Goal: Task Accomplishment & Management: Manage account settings

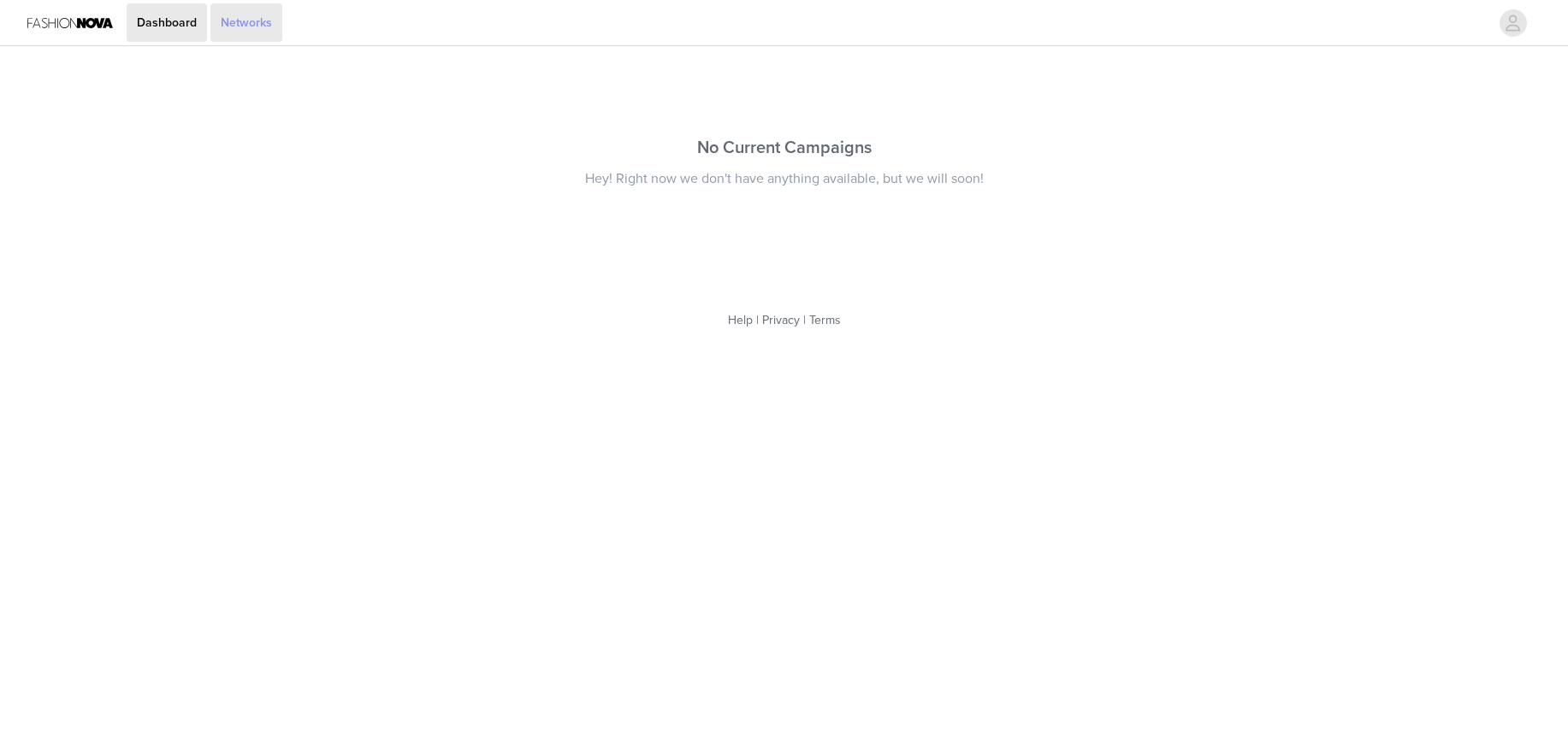
click at [232, 28] on link "Networks" at bounding box center [246, 22] width 72 height 38
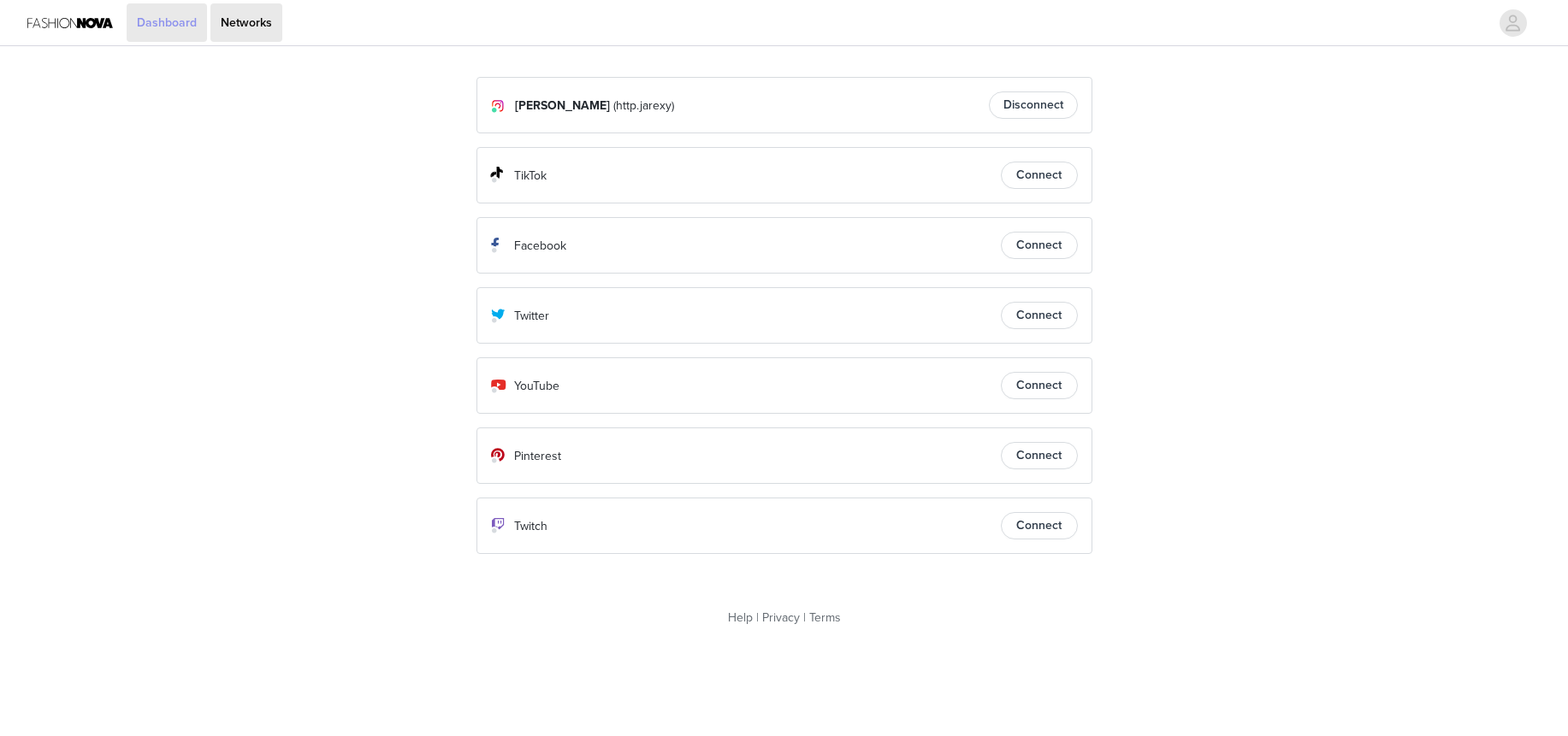
click at [173, 27] on link "Dashboard" at bounding box center [166, 22] width 80 height 38
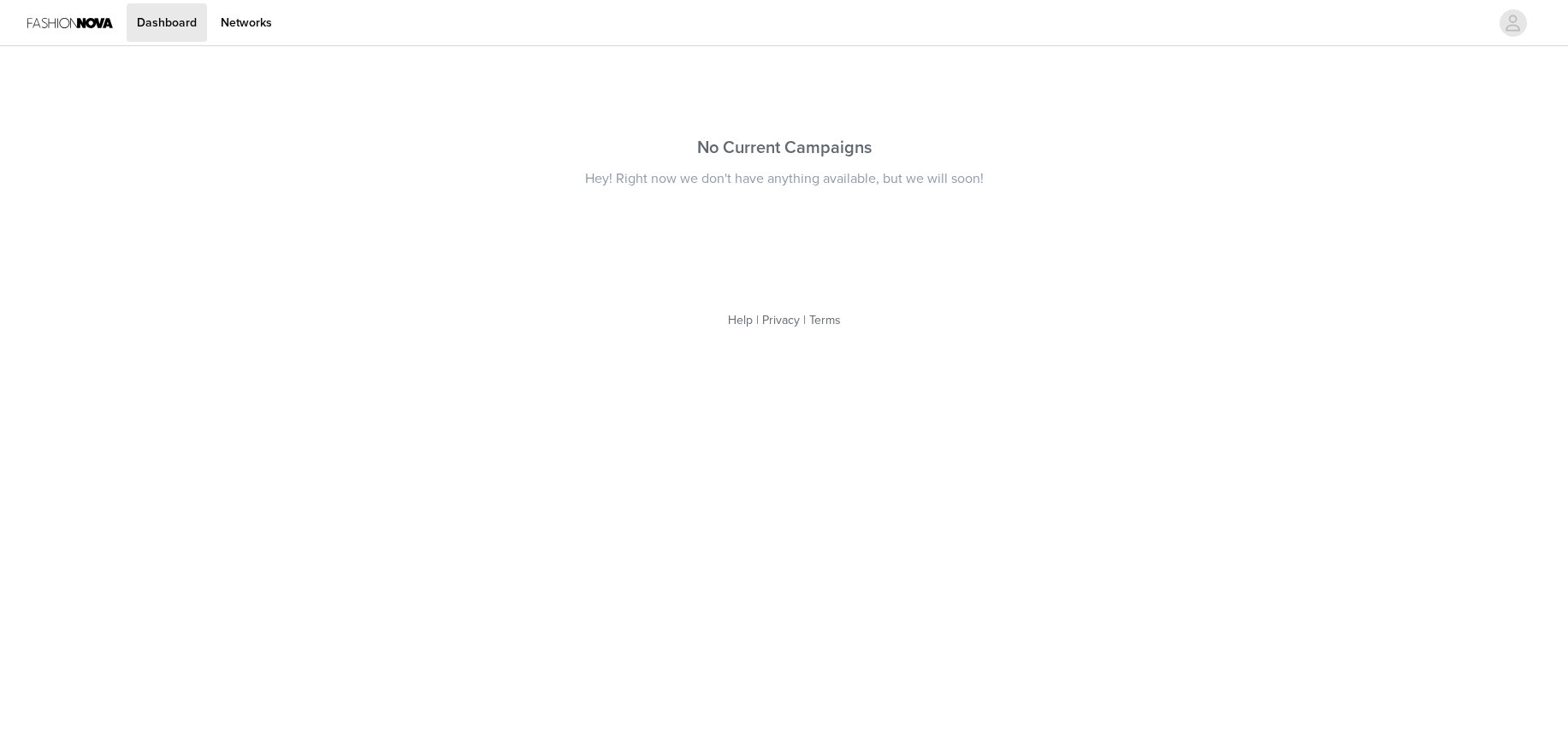
click at [74, 27] on img at bounding box center [70, 22] width 86 height 38
click at [244, 23] on link "Networks" at bounding box center [246, 22] width 72 height 38
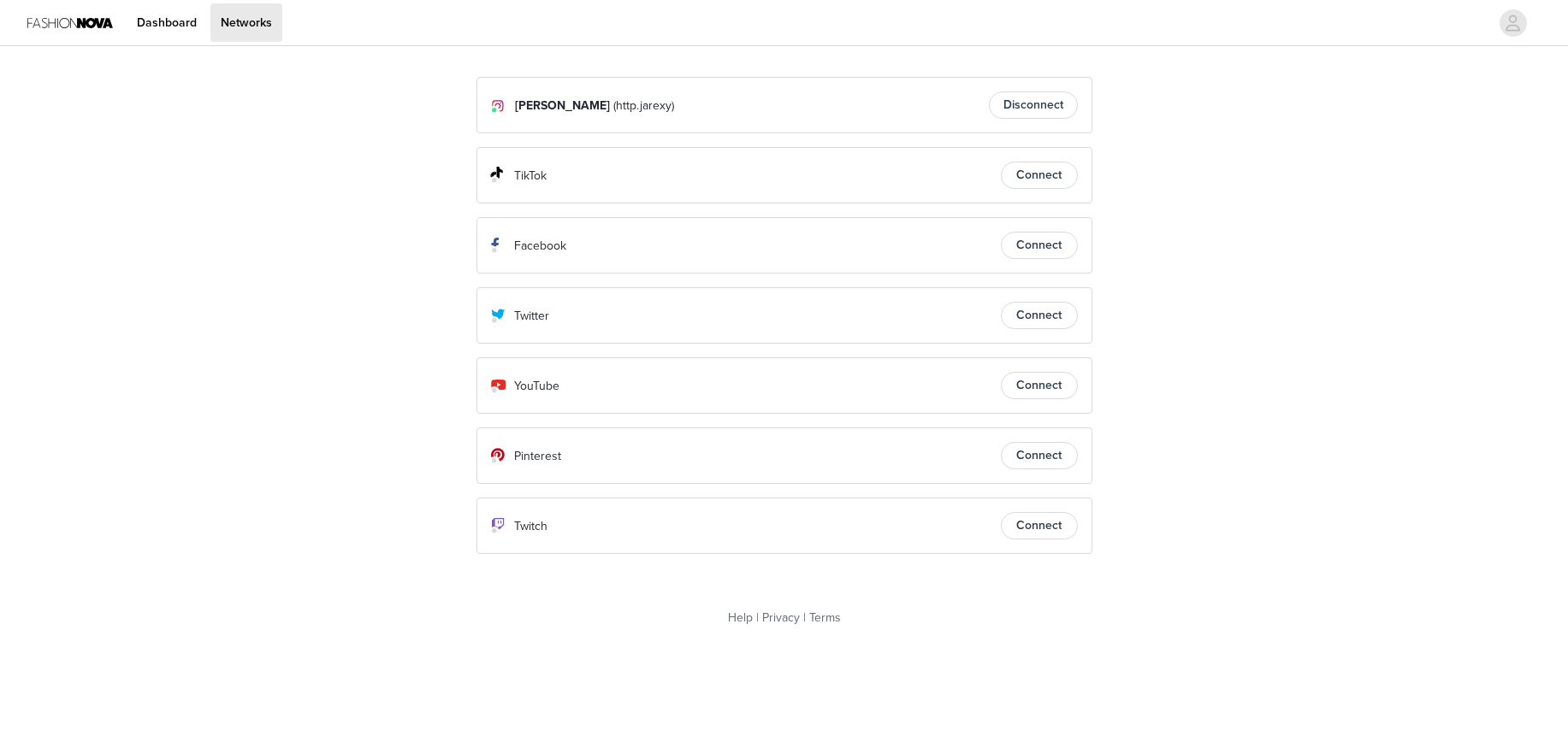
click at [1074, 176] on button "Connect" at bounding box center [1039, 175] width 77 height 27
click at [1519, 21] on icon "avatar" at bounding box center [1512, 22] width 16 height 27
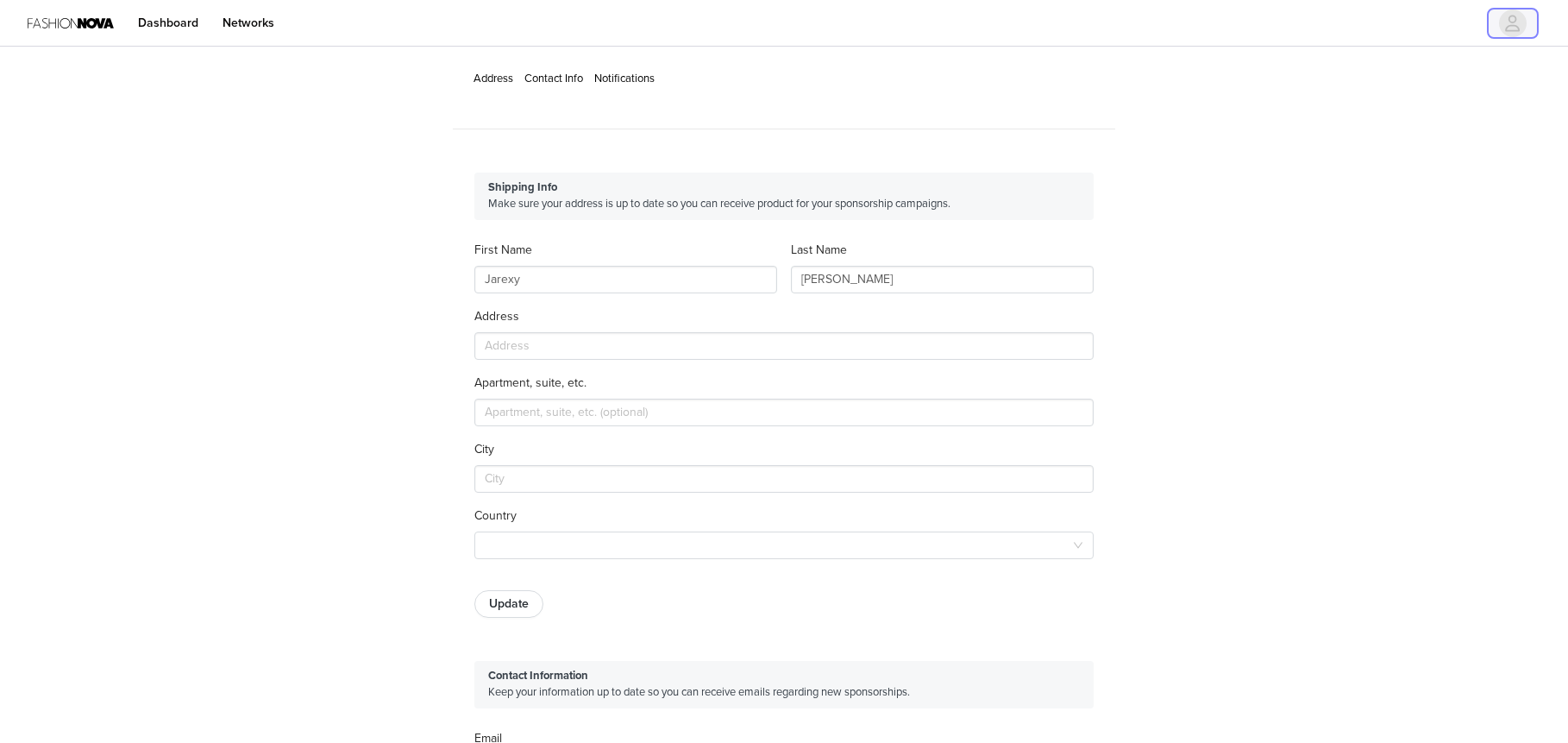
type input "+1 ([GEOGRAPHIC_DATA])"
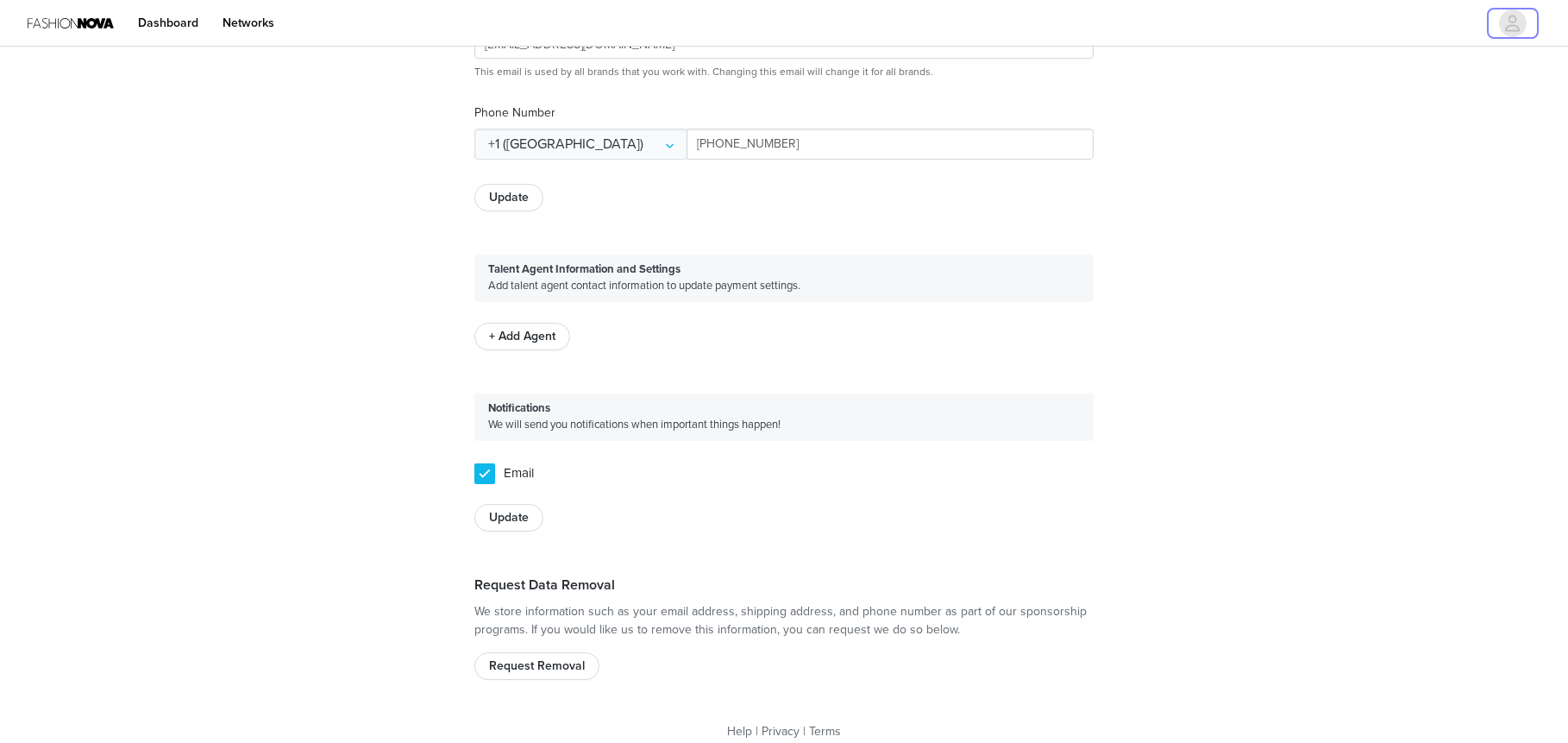
scroll to position [741, 0]
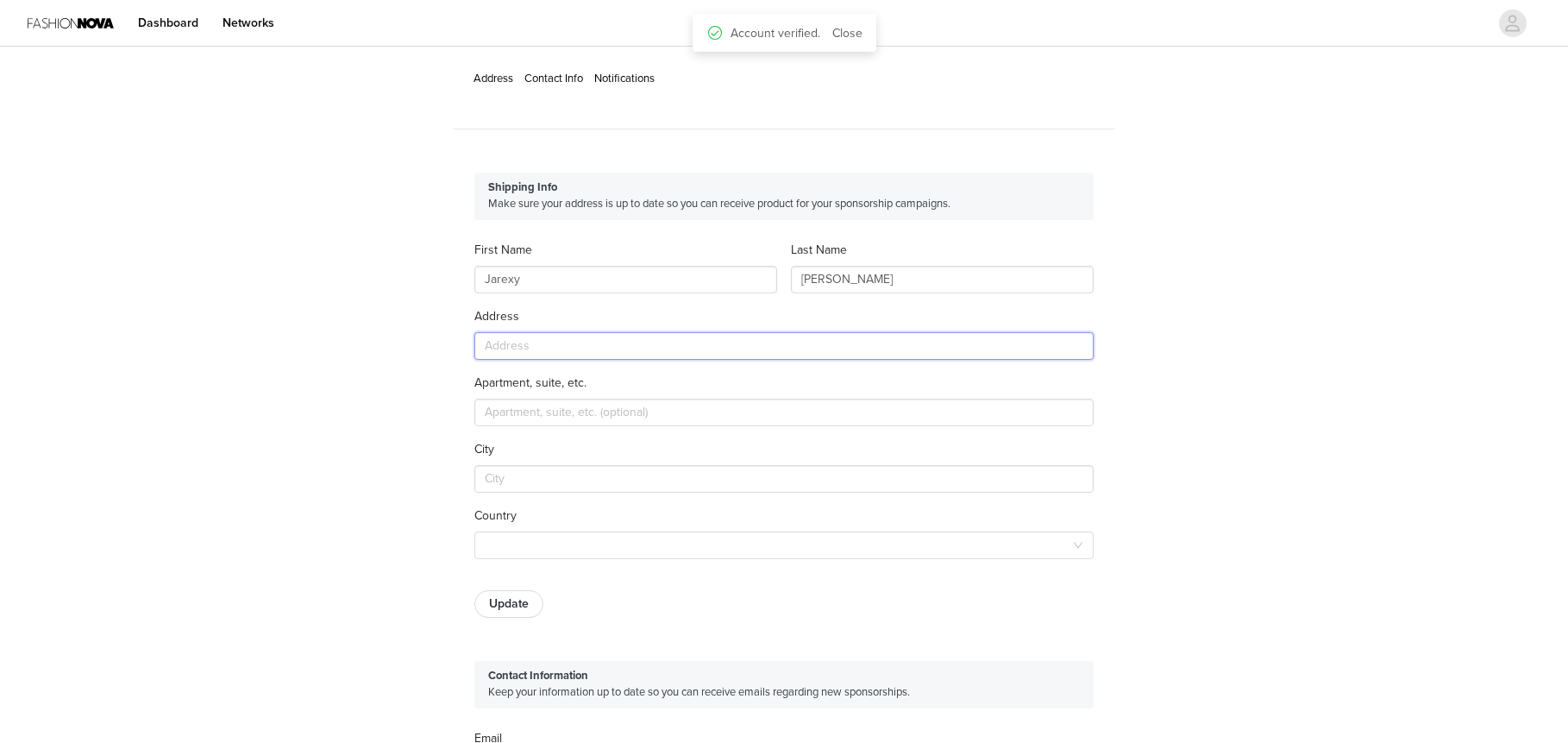
click at [562, 333] on input "text" at bounding box center [784, 345] width 619 height 27
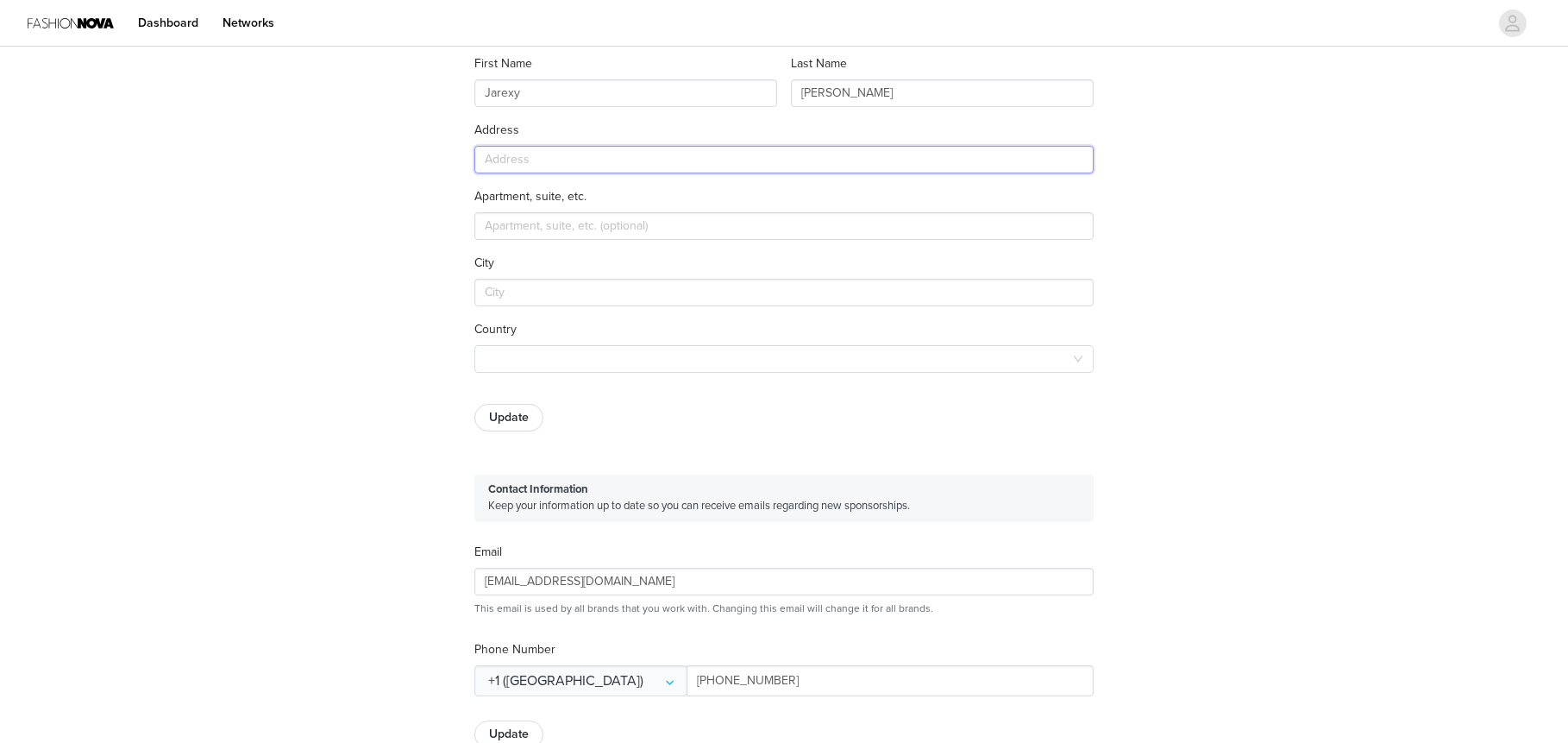
scroll to position [87, 0]
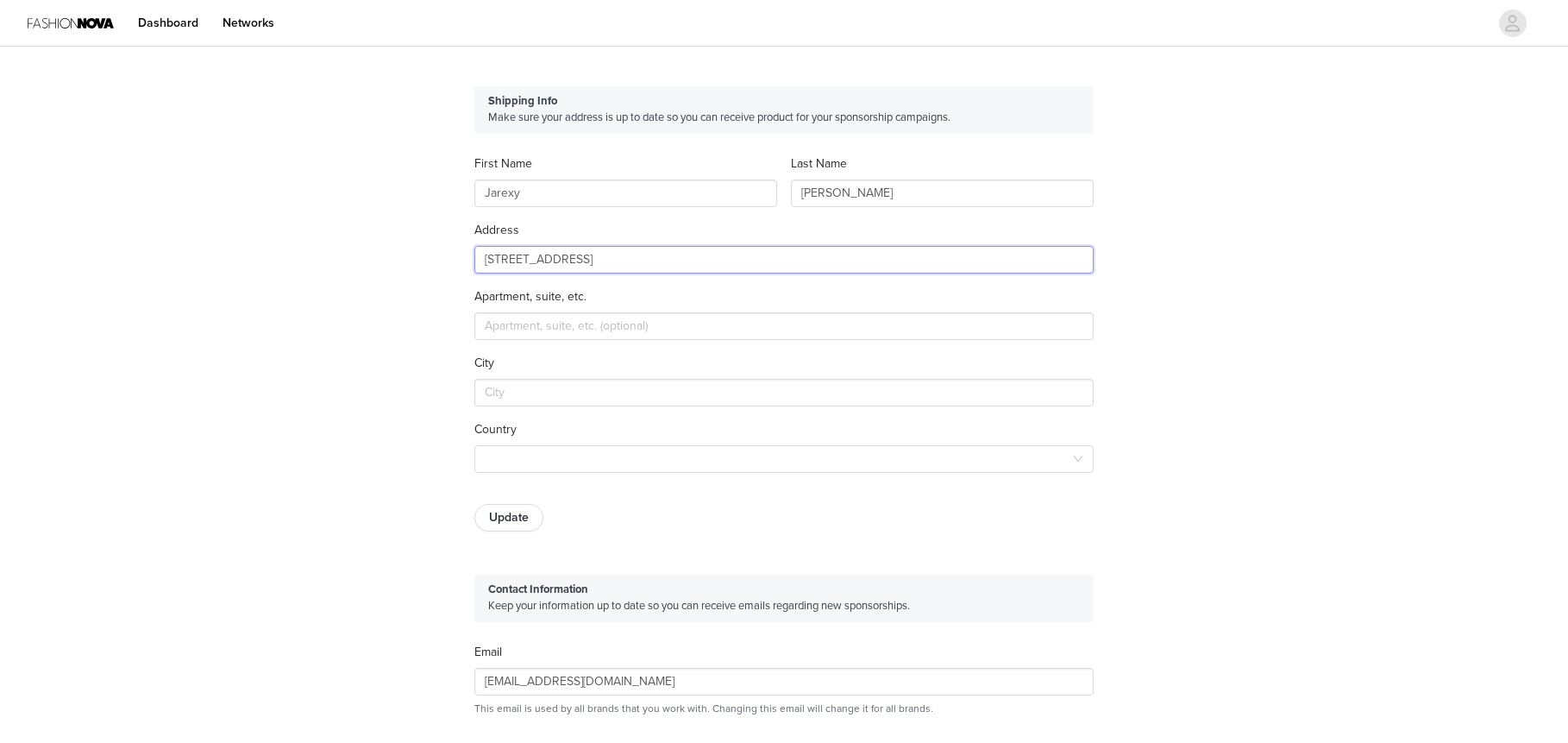
type input "[STREET_ADDRESS]"
type input "escondido"
click at [553, 463] on div at bounding box center [778, 458] width 587 height 25
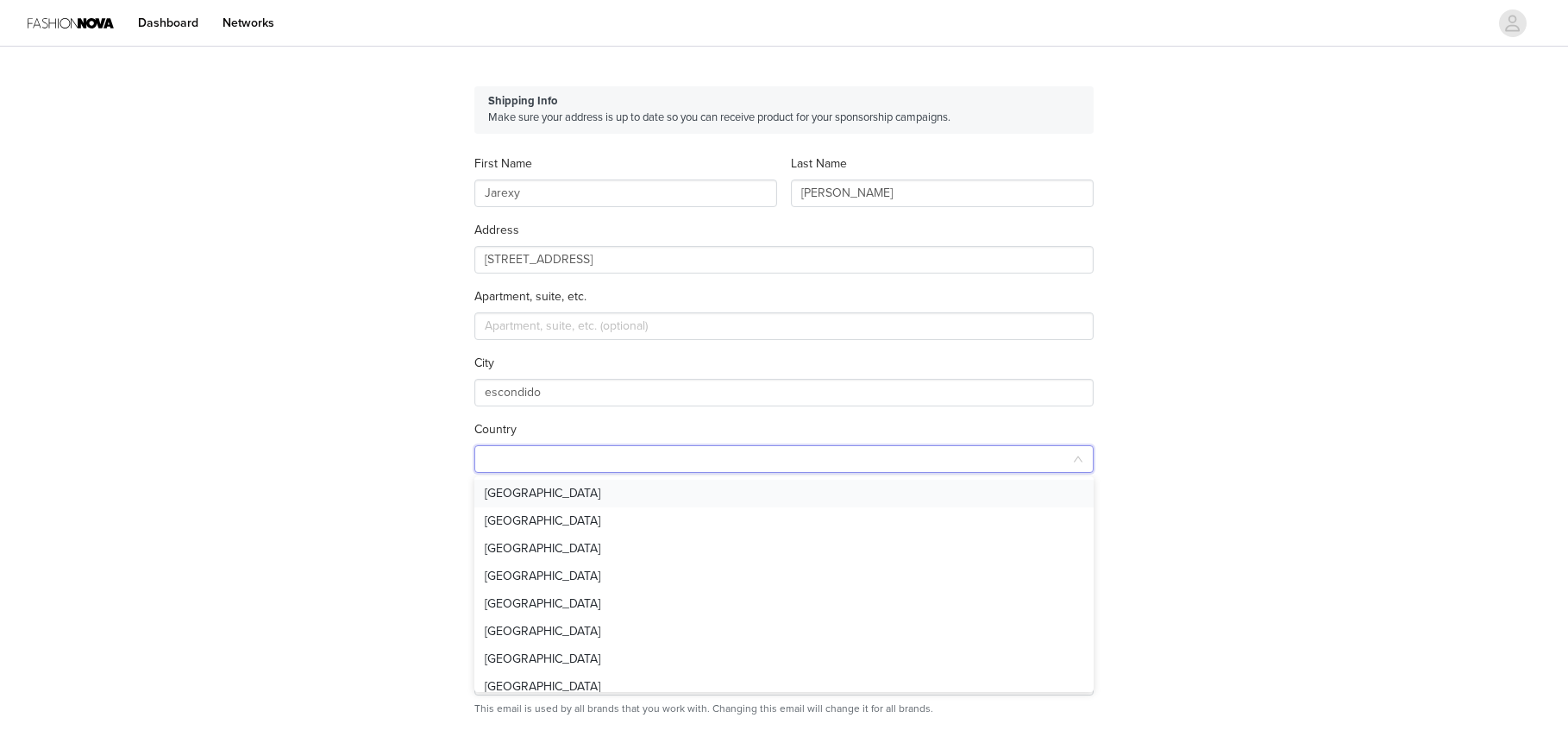
click at [562, 485] on li "[GEOGRAPHIC_DATA]" at bounding box center [784, 493] width 619 height 27
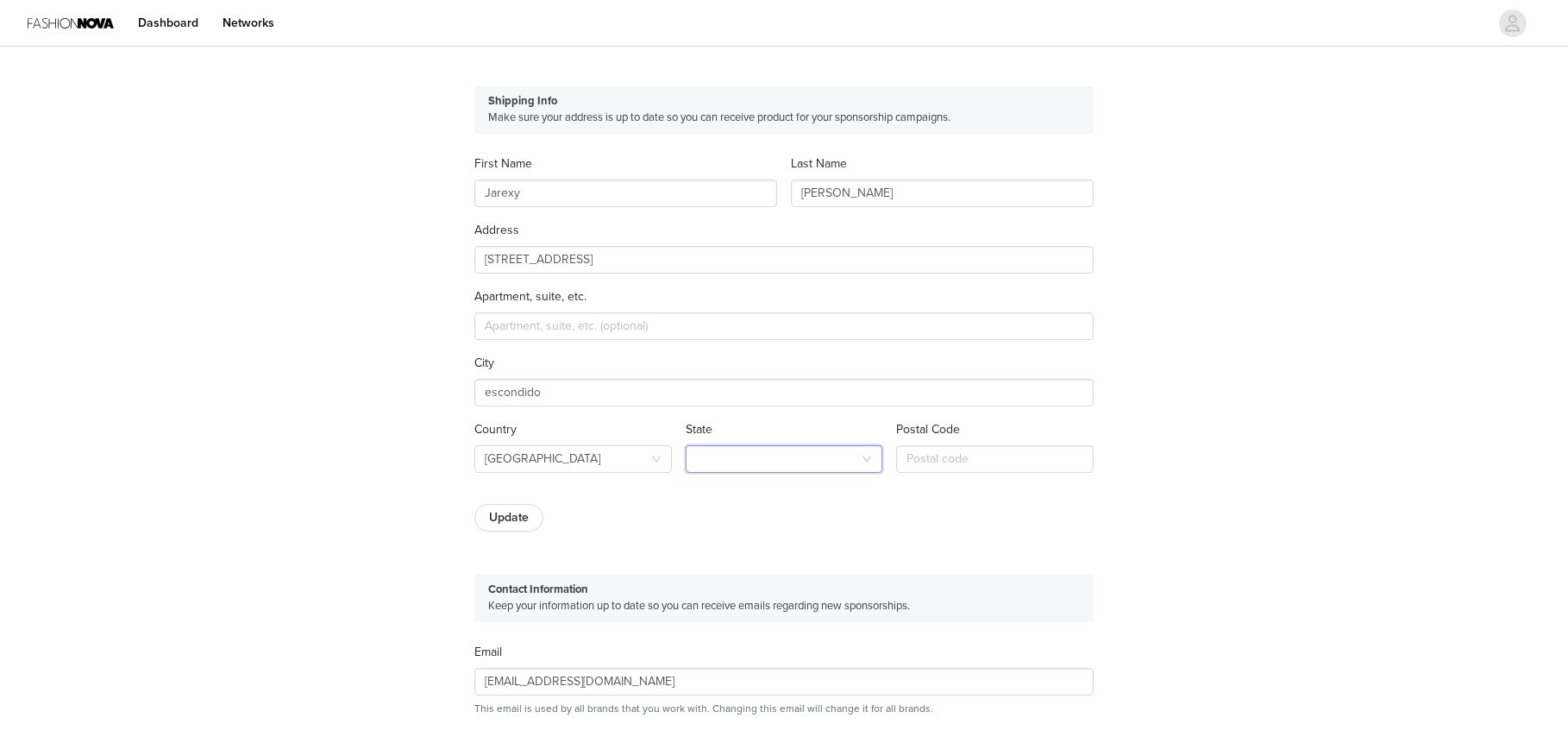
click at [768, 464] on div at bounding box center [779, 458] width 166 height 25
click at [778, 631] on li "California" at bounding box center [785, 631] width 198 height 27
click at [953, 473] on div "Postal Code" at bounding box center [995, 450] width 198 height 59
click at [953, 469] on input "text" at bounding box center [995, 458] width 198 height 27
type input "92027"
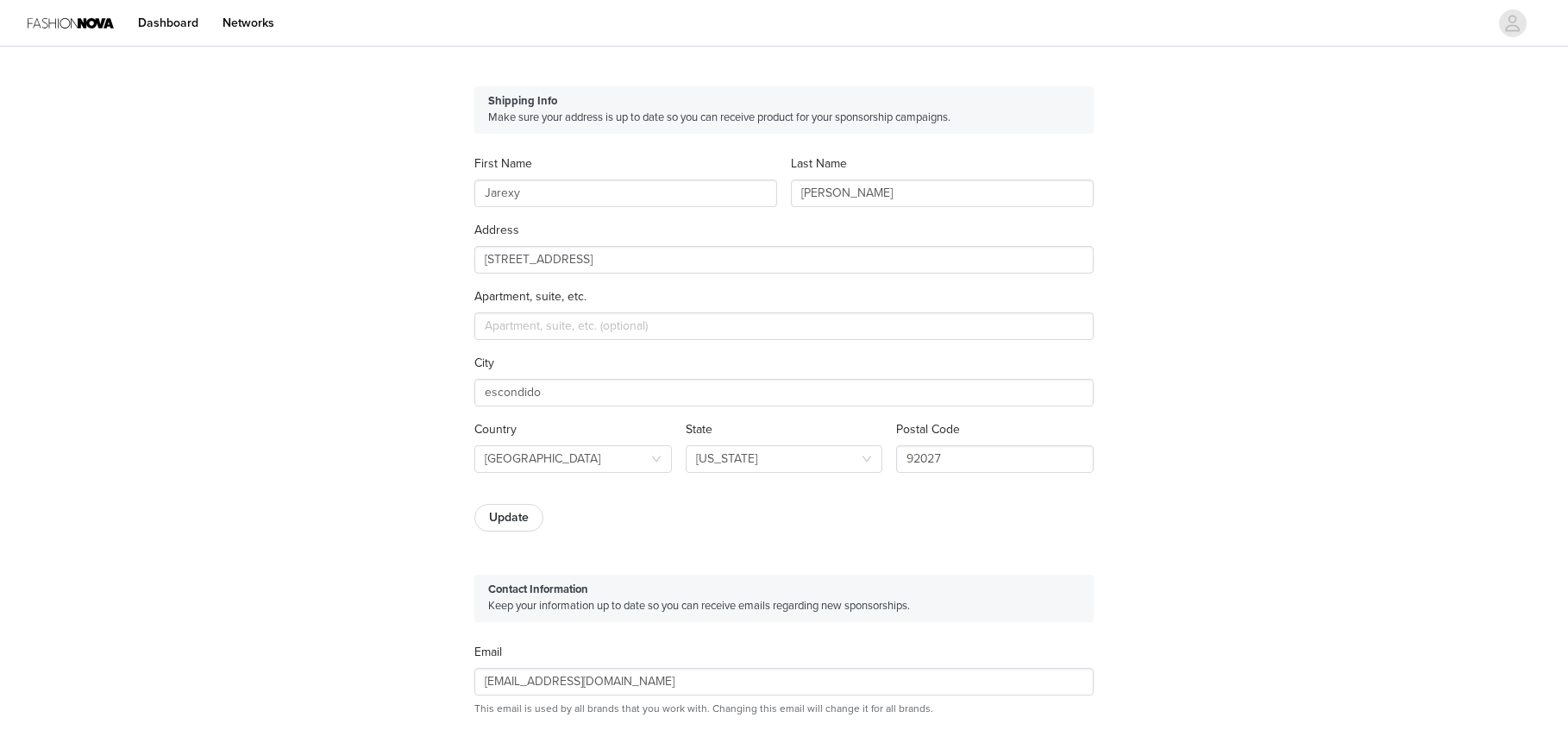
click at [944, 513] on div "Update" at bounding box center [784, 518] width 619 height 27
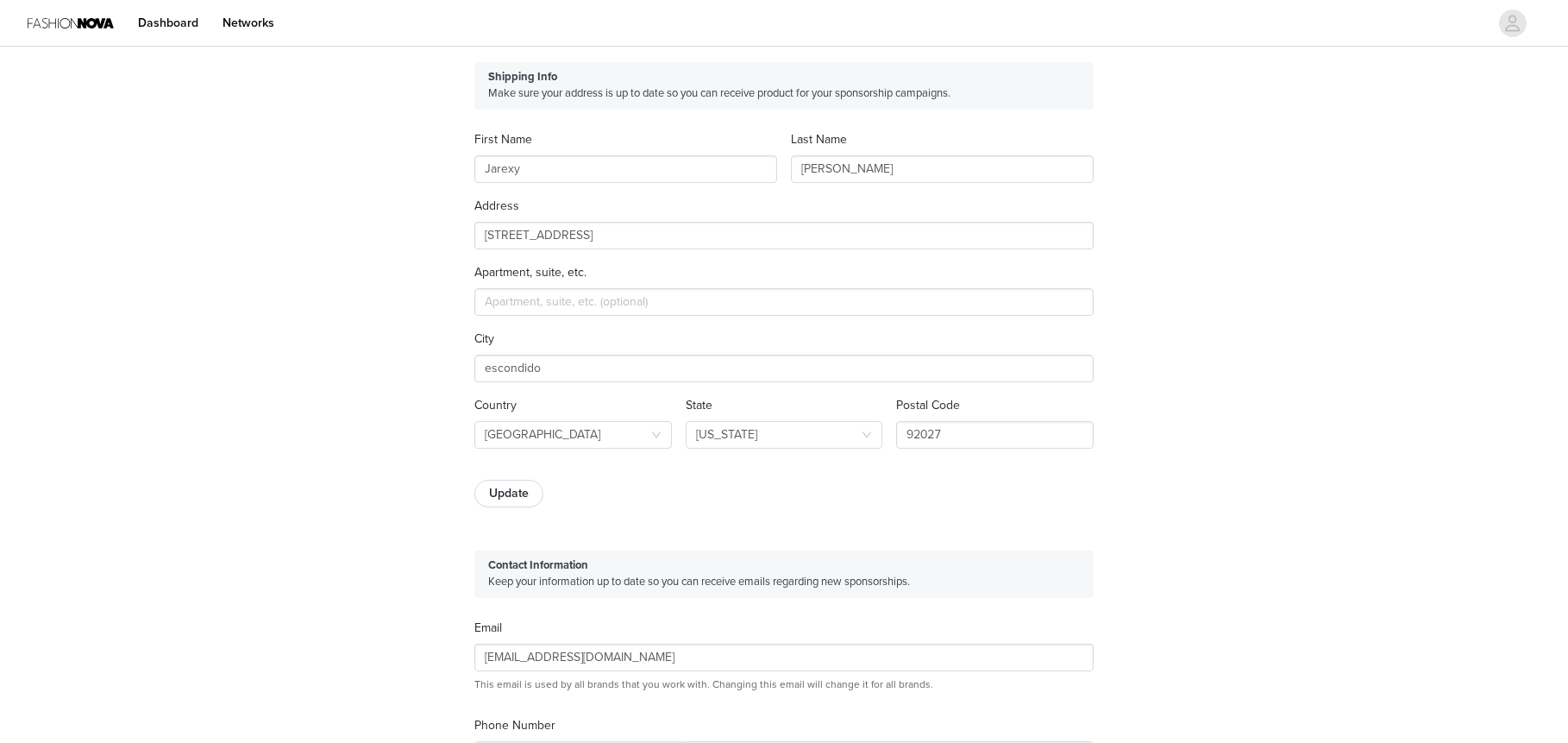
scroll to position [345, 0]
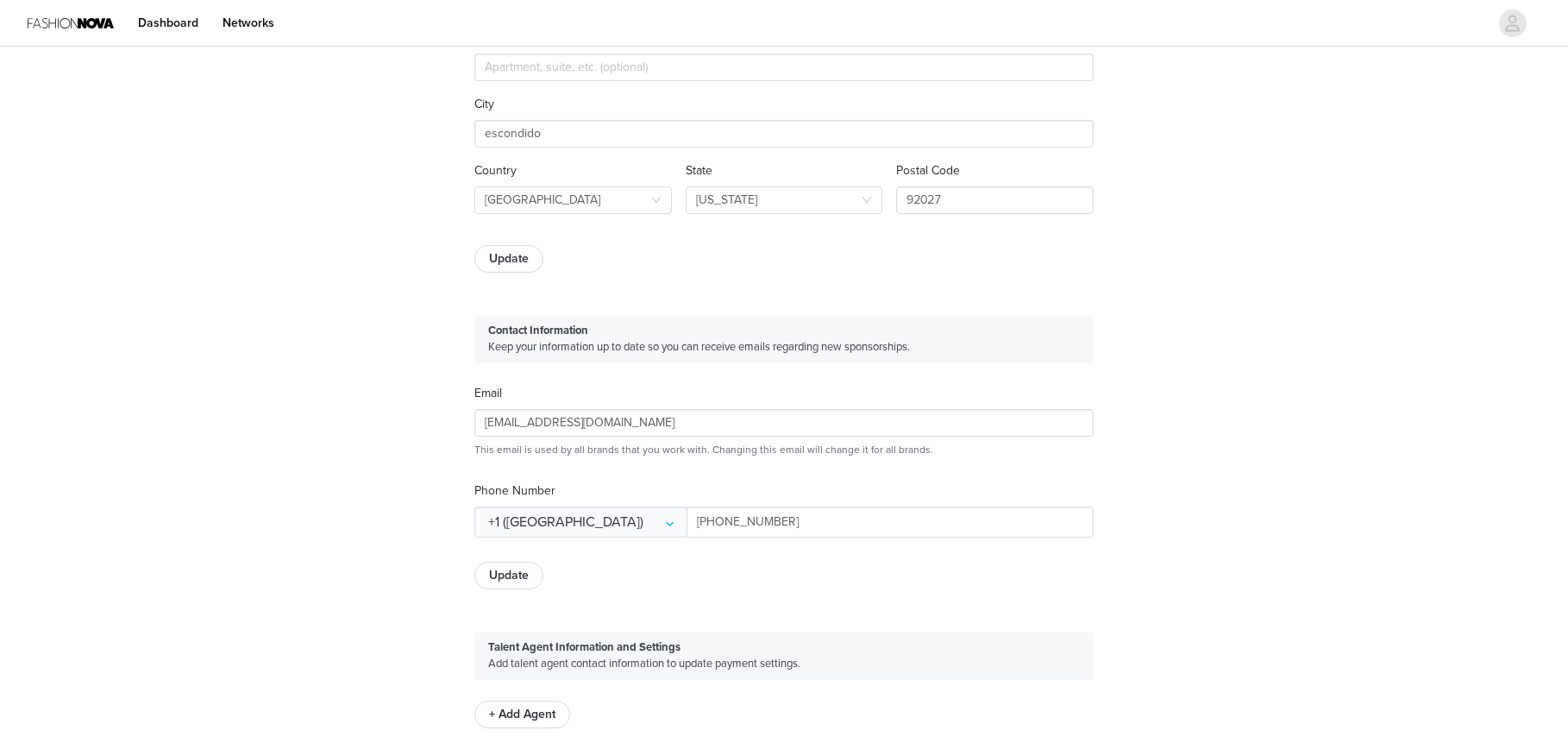
click at [581, 330] on strong "Contact Information" at bounding box center [538, 330] width 100 height 14
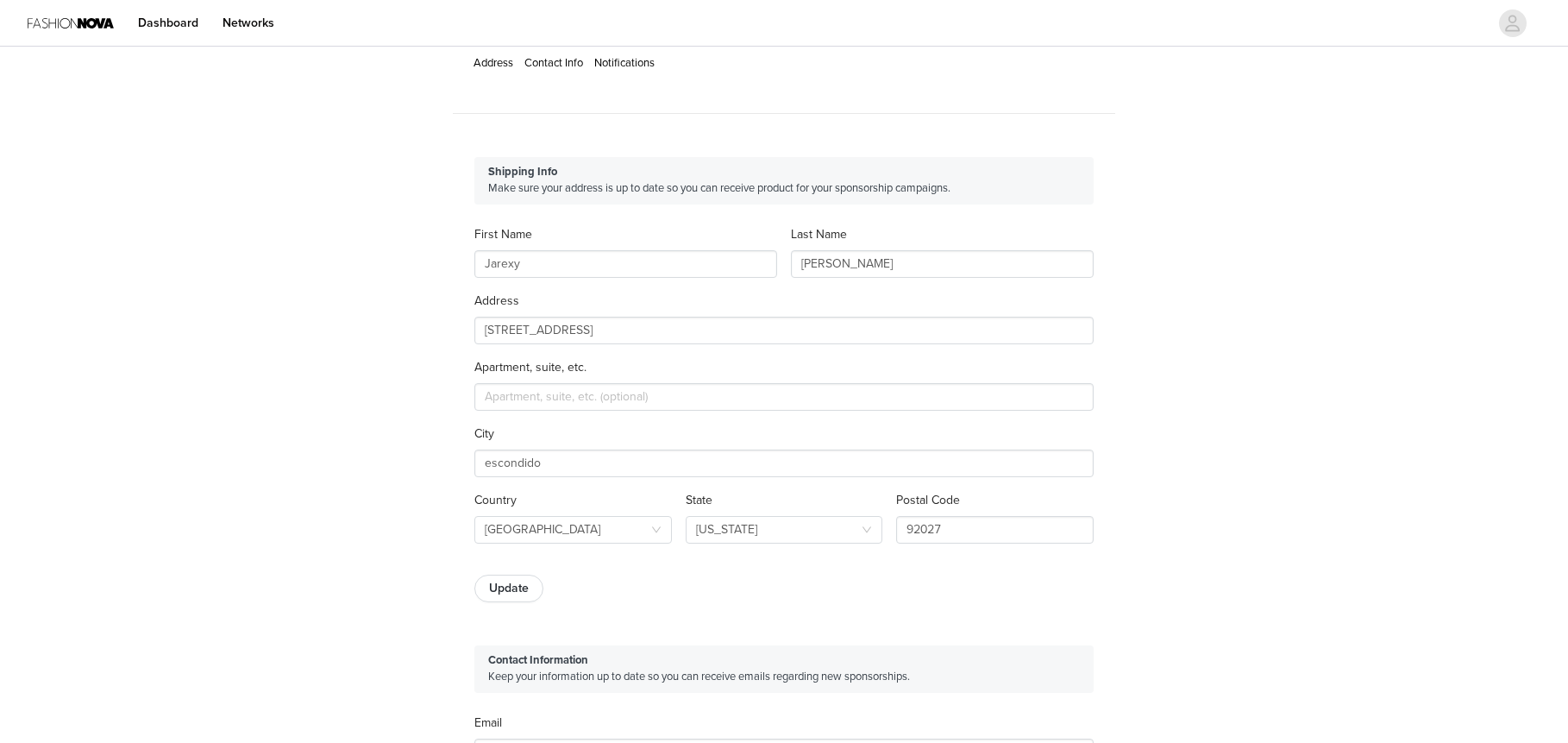
scroll to position [0, 0]
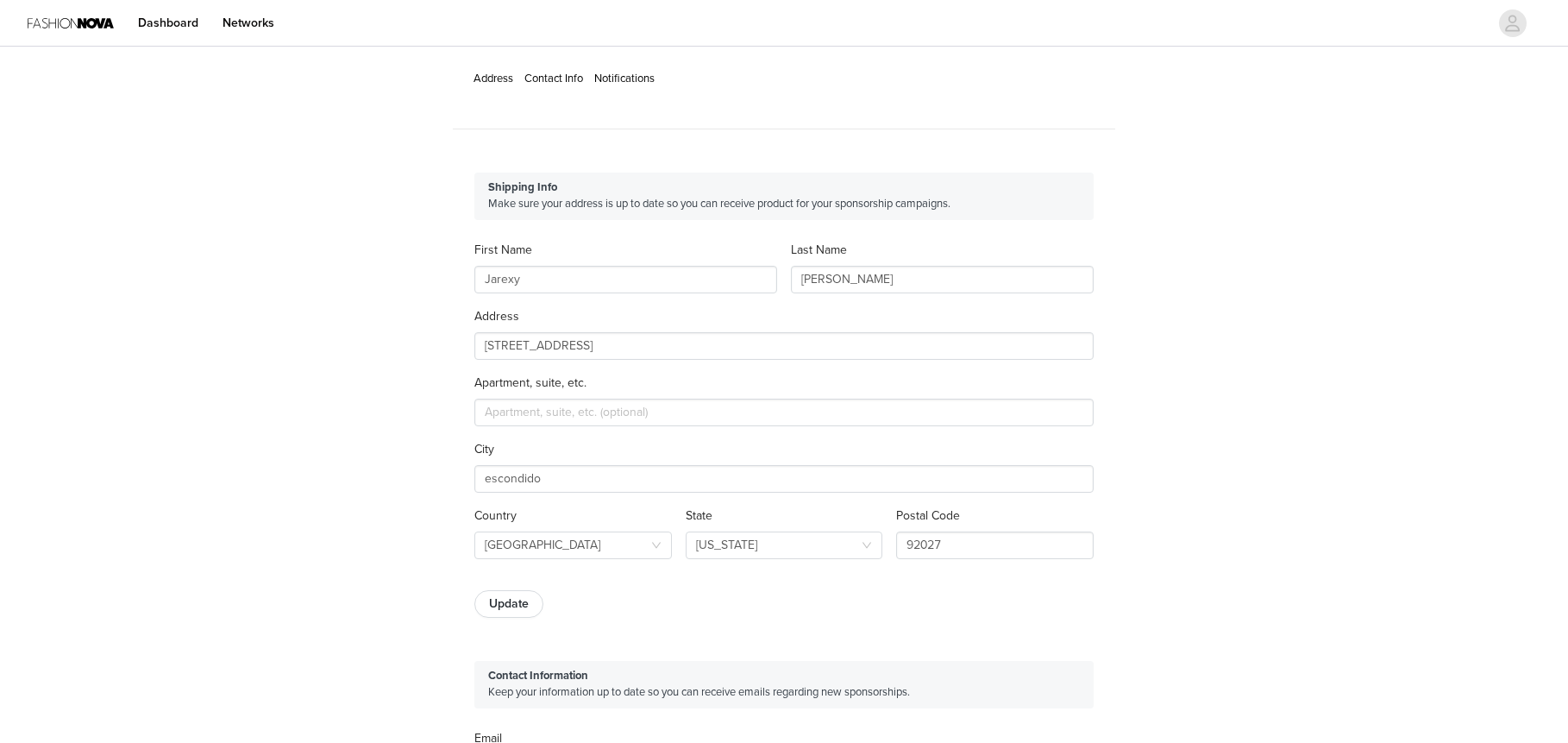
click at [513, 618] on div "Shipping Info Make sure your address is up to date so you can receive product f…" at bounding box center [784, 395] width 662 height 488
click at [513, 612] on button "Update" at bounding box center [509, 603] width 69 height 27
click at [559, 71] on div "Address Contact Info Notifications" at bounding box center [784, 79] width 662 height 58
click at [566, 75] on link "Contact Info" at bounding box center [554, 78] width 58 height 14
click at [648, 88] on div "Address Contact Info Notifications" at bounding box center [784, 79] width 662 height 58
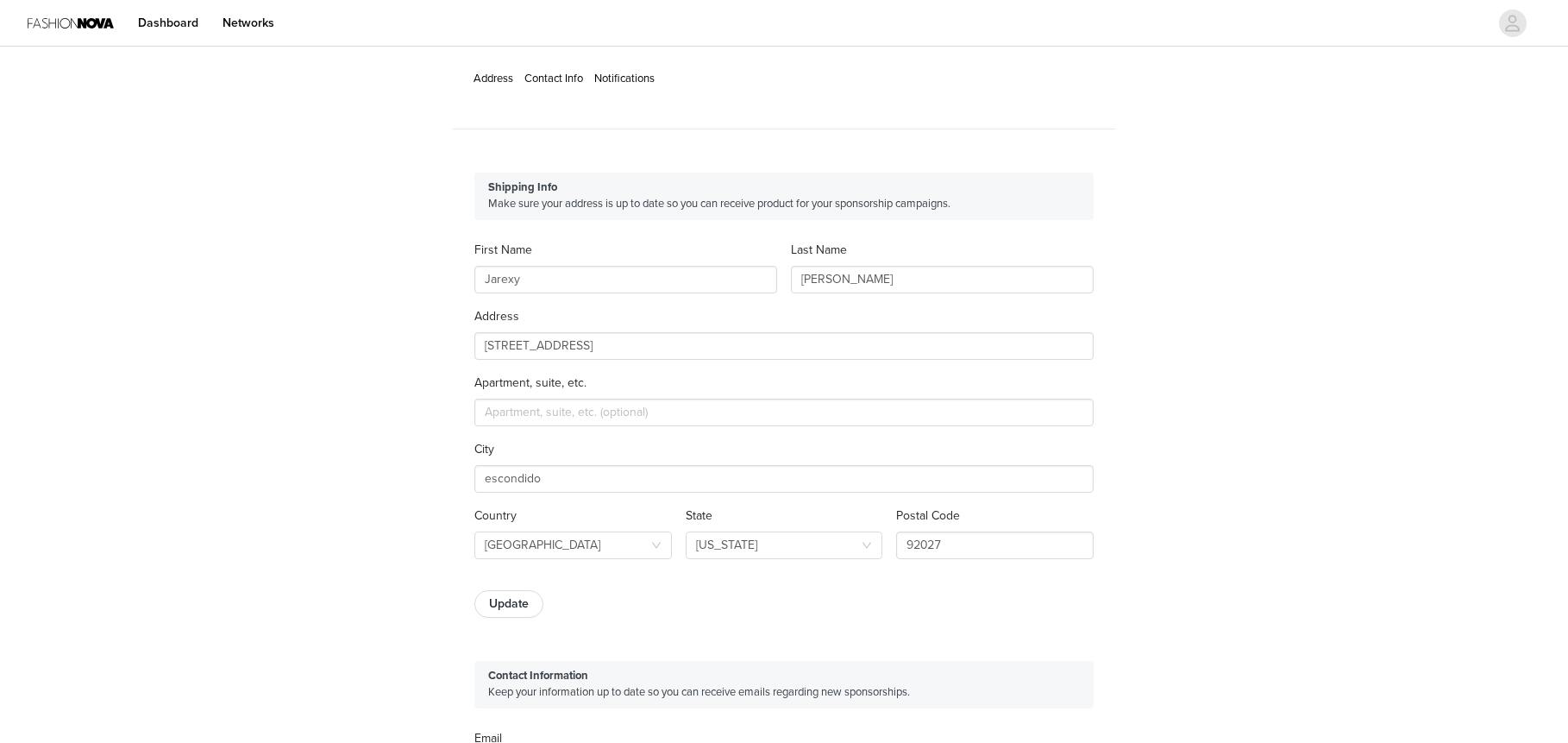
click at [648, 85] on link "Notifications" at bounding box center [625, 78] width 60 height 14
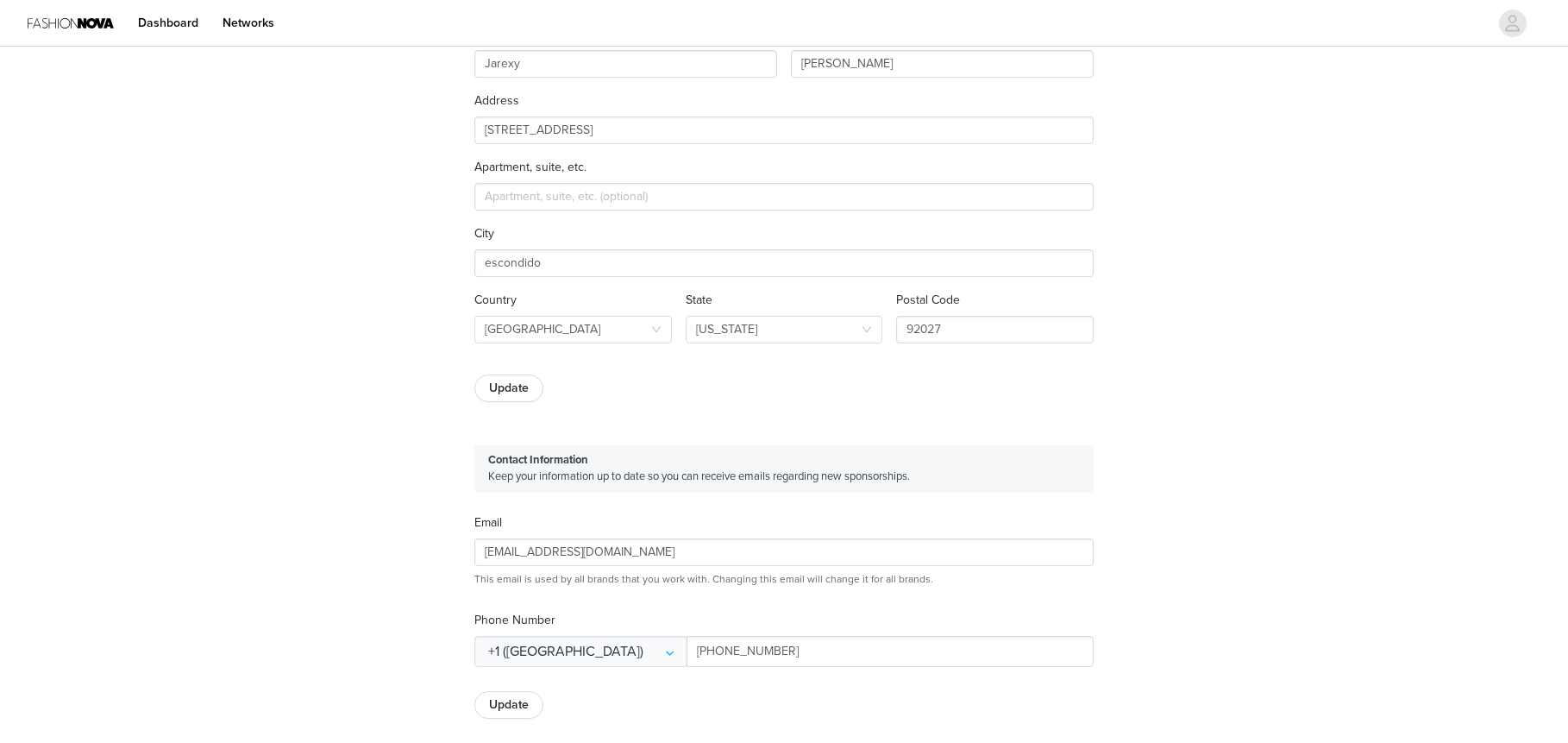
scroll to position [51, 0]
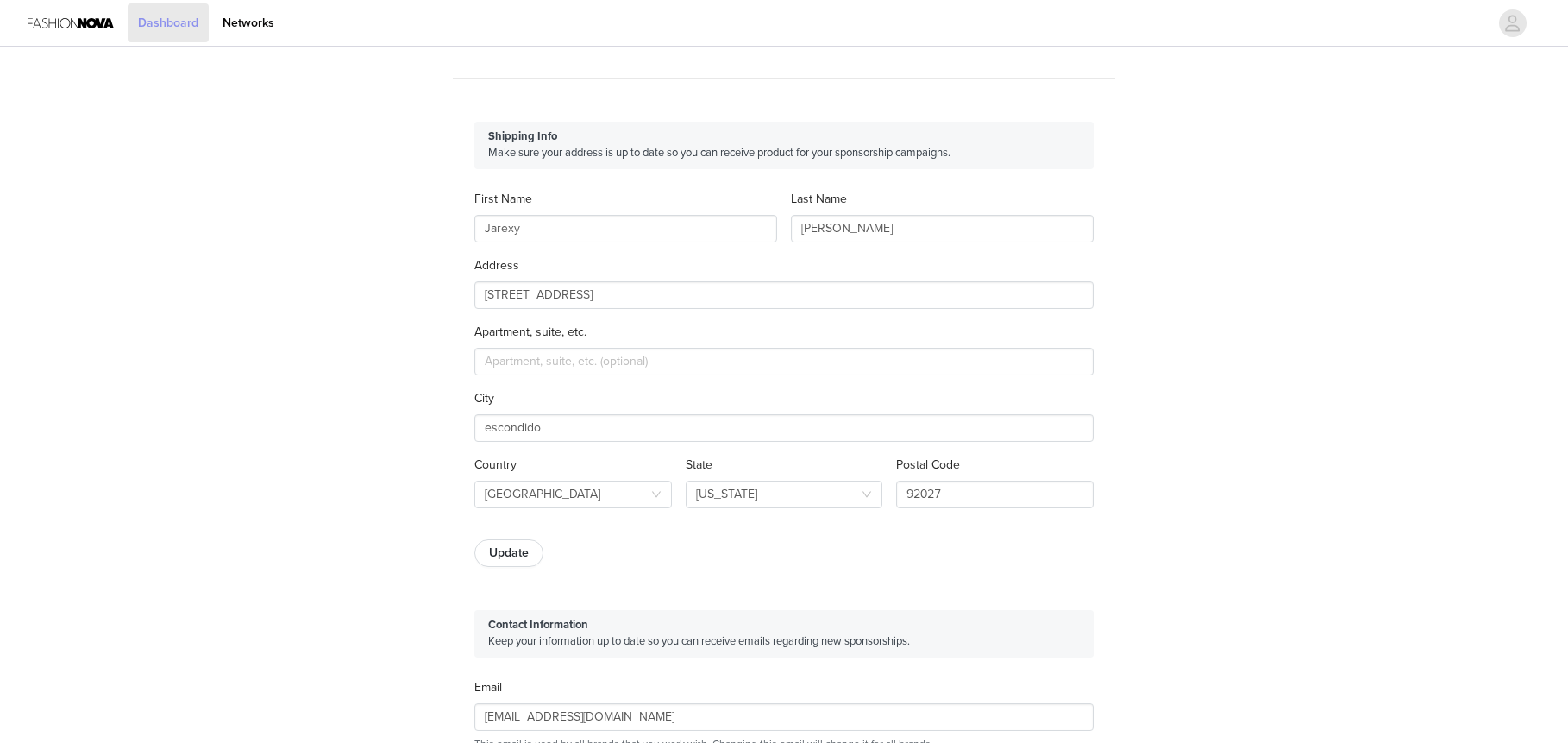
click at [199, 22] on link "Dashboard" at bounding box center [168, 23] width 81 height 39
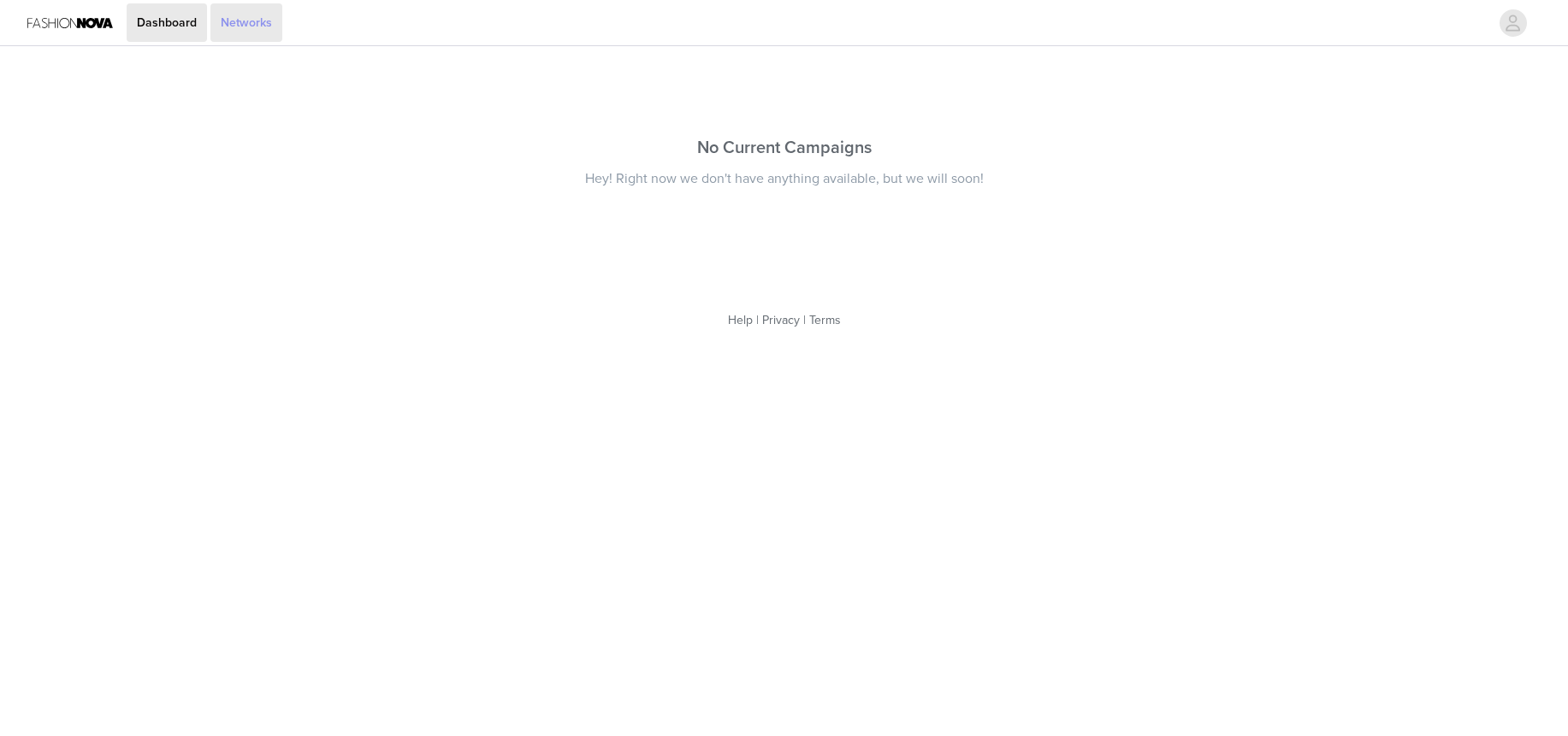
click at [258, 28] on link "Networks" at bounding box center [246, 22] width 72 height 38
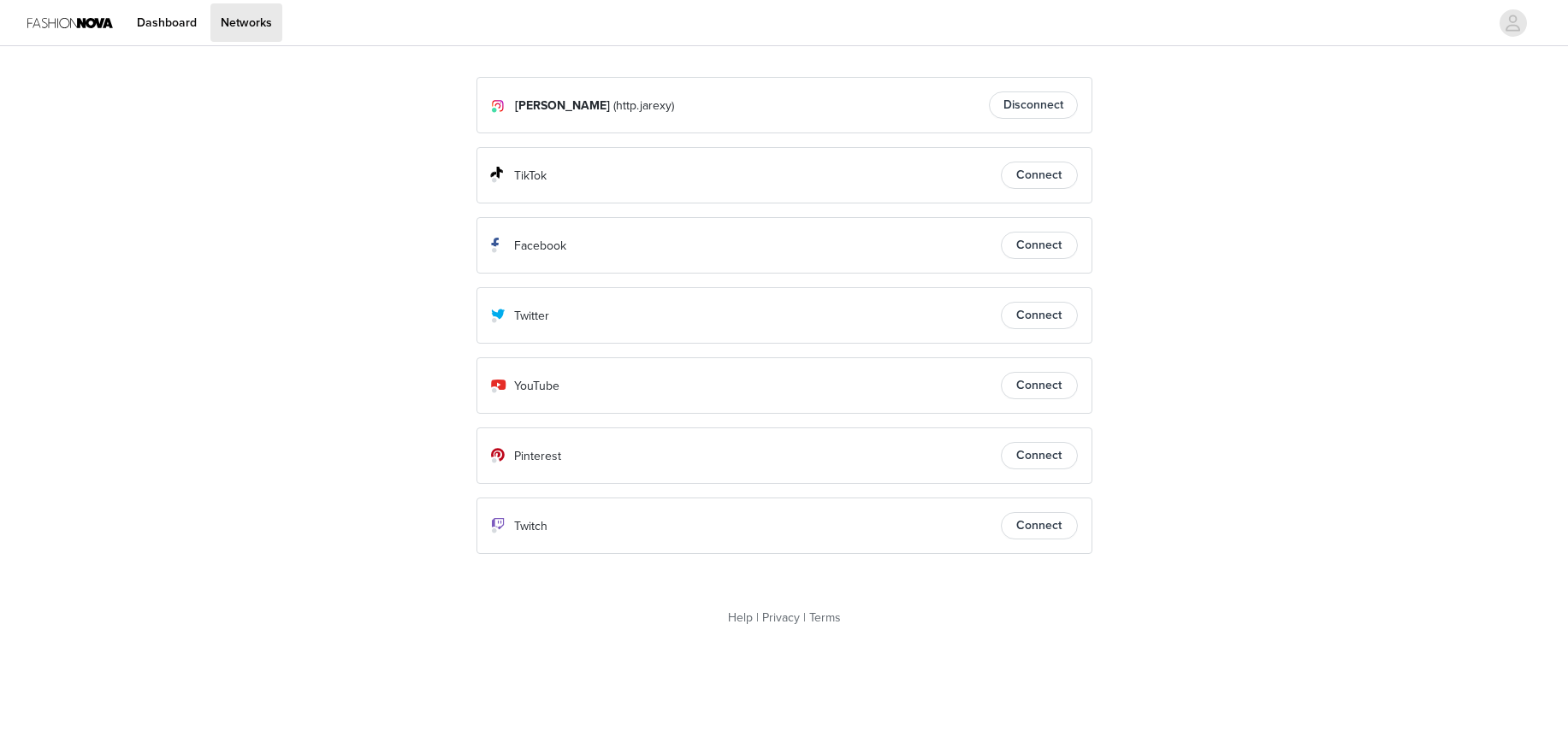
click at [102, 27] on img at bounding box center [70, 22] width 86 height 38
click at [164, 28] on link "Dashboard" at bounding box center [166, 22] width 80 height 38
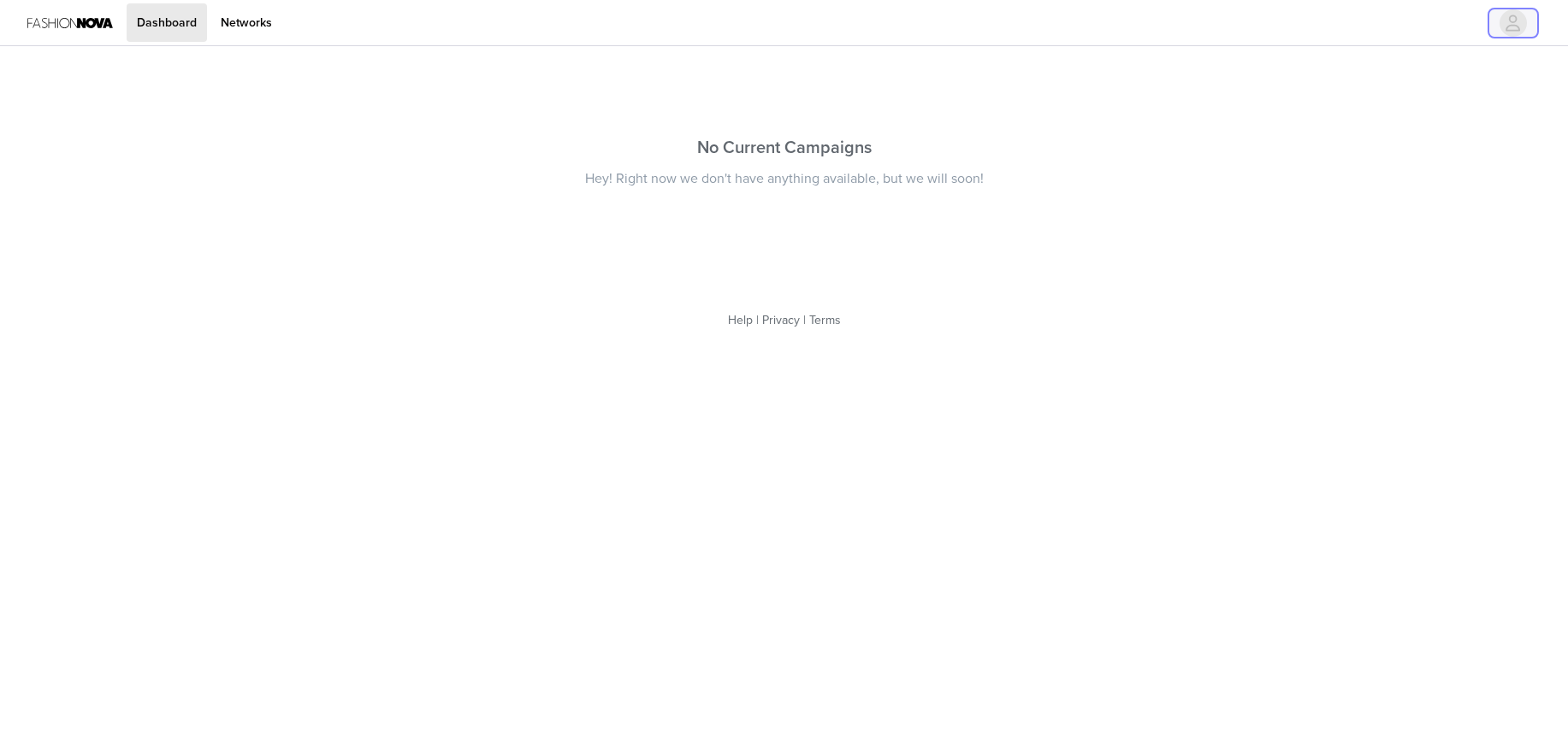
click at [1505, 26] on icon "avatar" at bounding box center [1512, 22] width 16 height 27
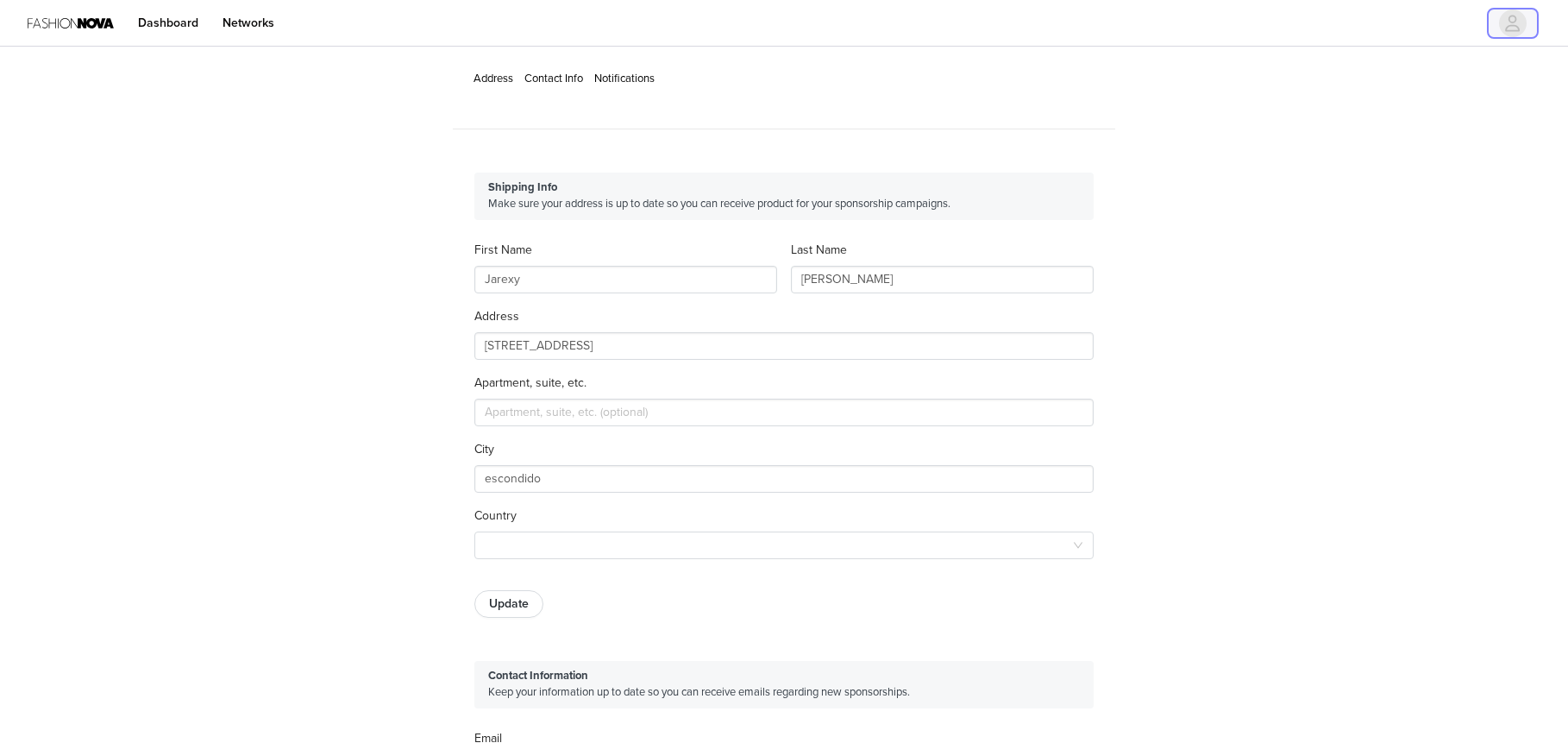
type input "+1 ([GEOGRAPHIC_DATA])"
click at [506, 76] on link "Address" at bounding box center [494, 78] width 40 height 14
click at [564, 76] on link "Contact Info" at bounding box center [554, 78] width 58 height 14
click at [625, 80] on link "Notifications" at bounding box center [625, 78] width 60 height 14
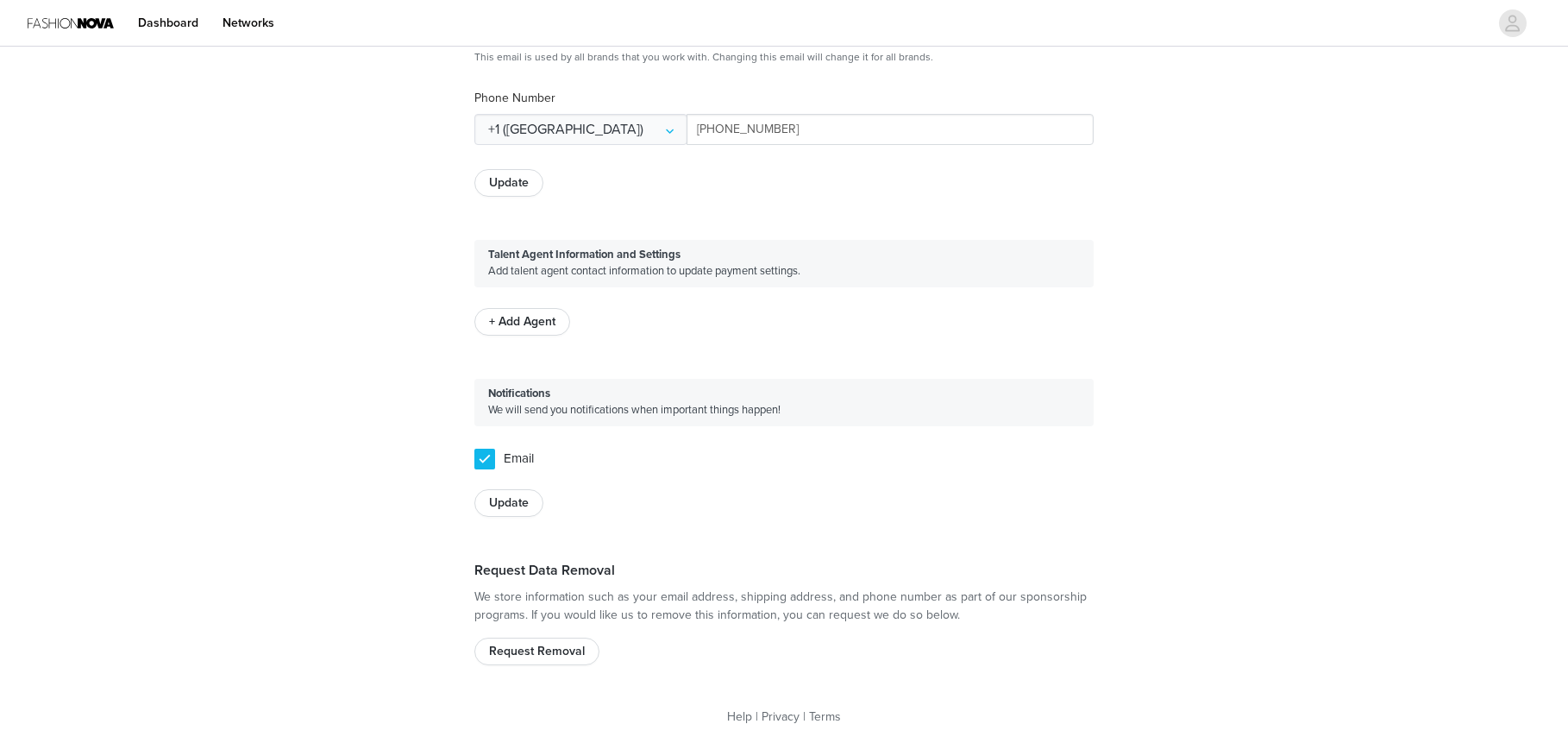
scroll to position [741, 0]
click at [771, 713] on link "Privacy" at bounding box center [780, 714] width 38 height 15
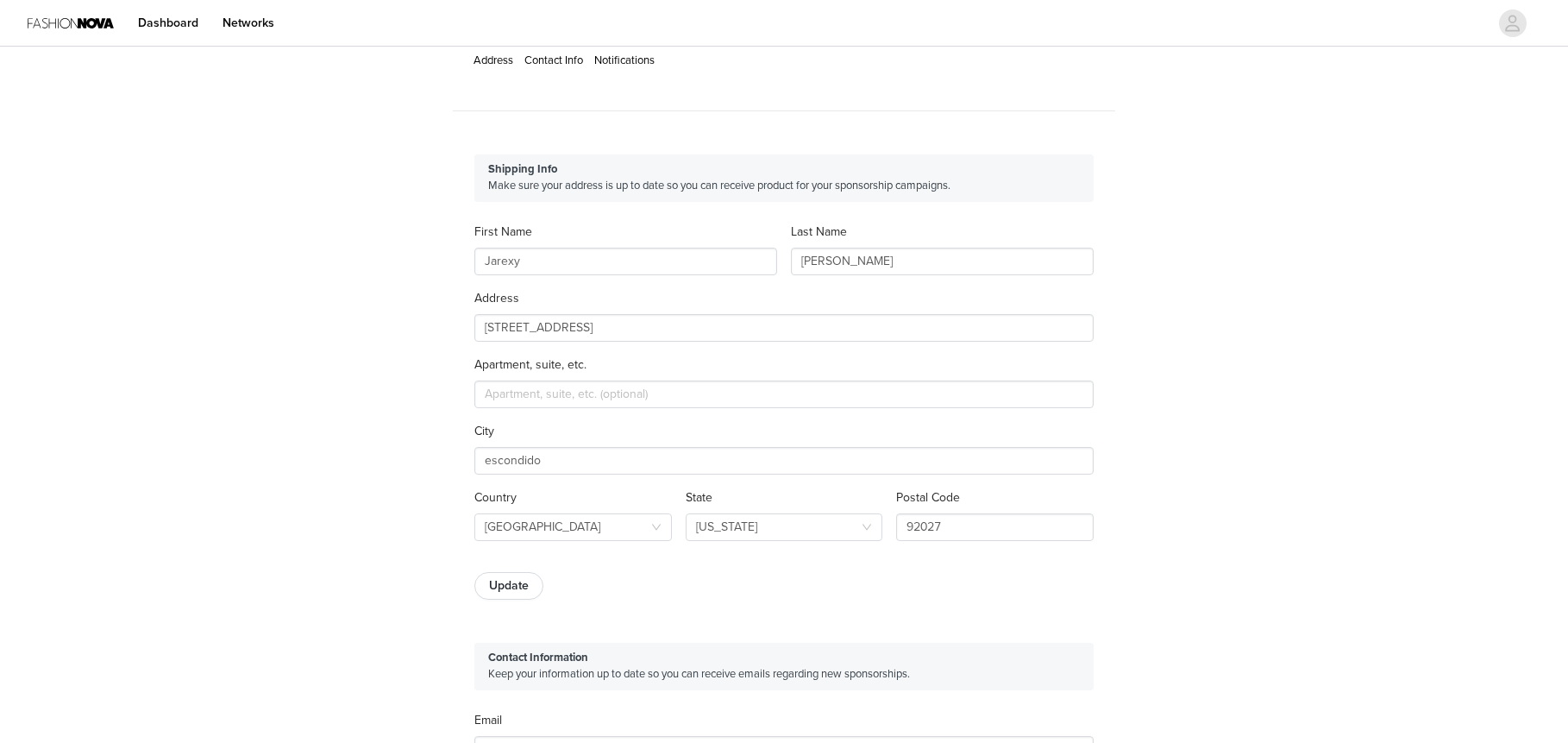
scroll to position [0, 0]
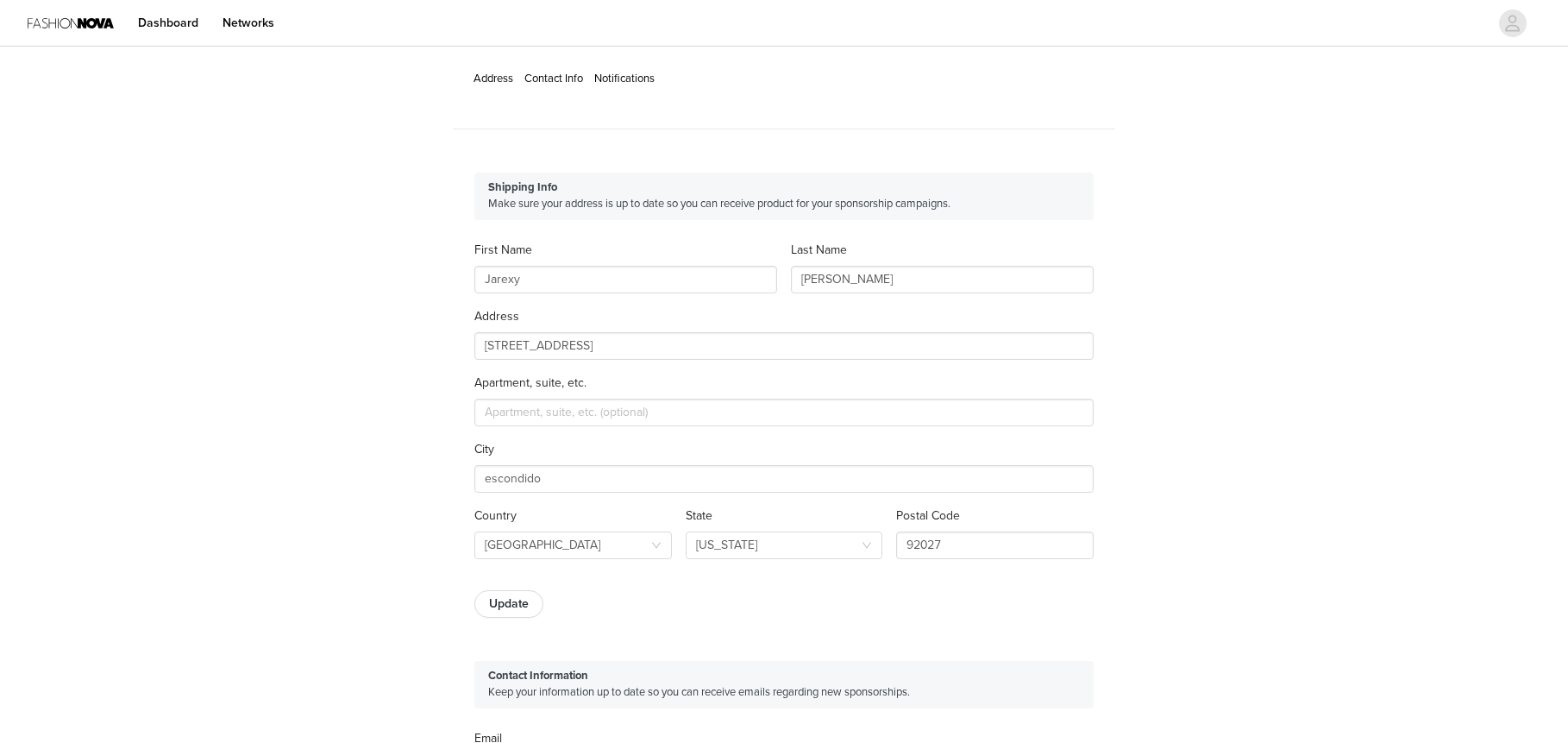
click at [54, 24] on img at bounding box center [71, 23] width 87 height 39
click at [66, 24] on img at bounding box center [71, 23] width 87 height 39
click at [115, 27] on div "Dashboard Networks" at bounding box center [155, 23] width 257 height 39
